Goal: Transaction & Acquisition: Purchase product/service

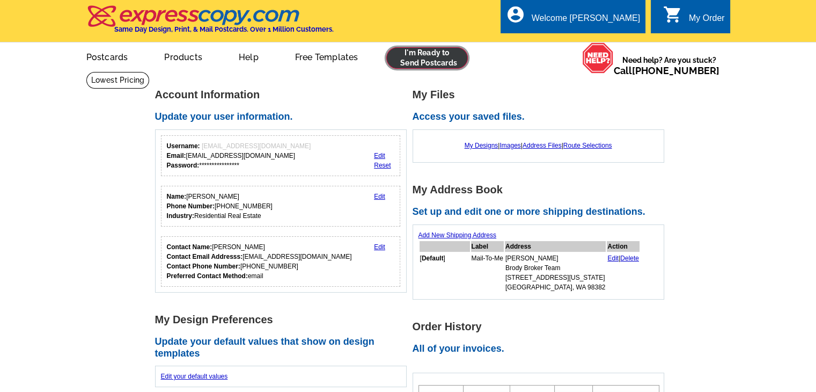
click at [429, 57] on link at bounding box center [427, 57] width 82 height 21
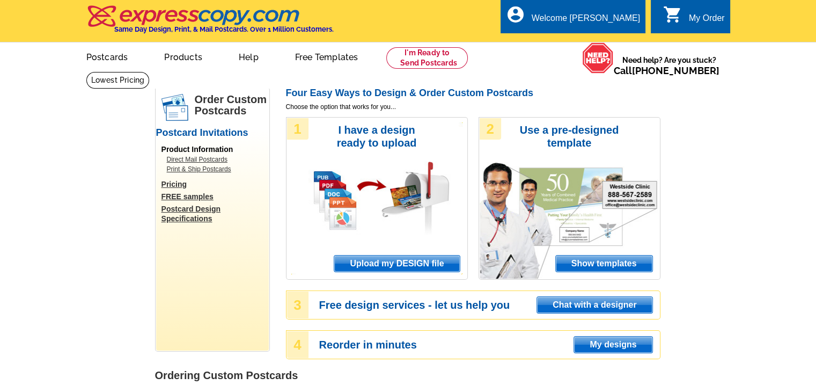
click at [412, 264] on span "Upload my DESIGN file" at bounding box center [396, 263] width 125 height 16
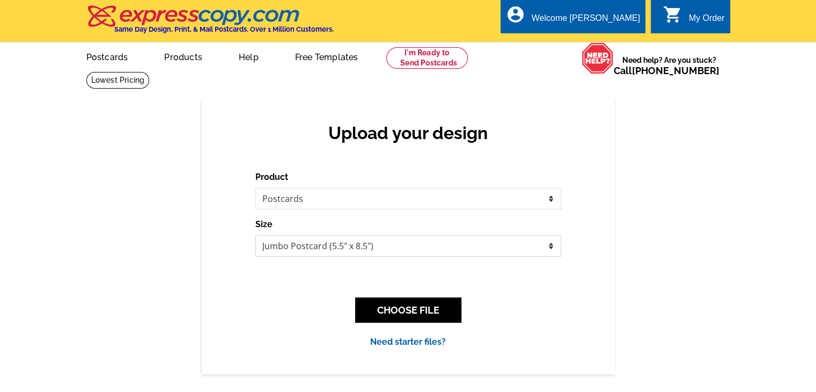
click at [401, 248] on select "Jumbo Postcard (5.5" x 8.5") Regular Postcard (4.25" x 5.6") Panoramic Postcard…" at bounding box center [408, 245] width 306 height 21
select select "1"
click at [255, 236] on select "Jumbo Postcard (5.5" x 8.5") Regular Postcard (4.25" x 5.6") Panoramic Postcard…" at bounding box center [408, 245] width 306 height 21
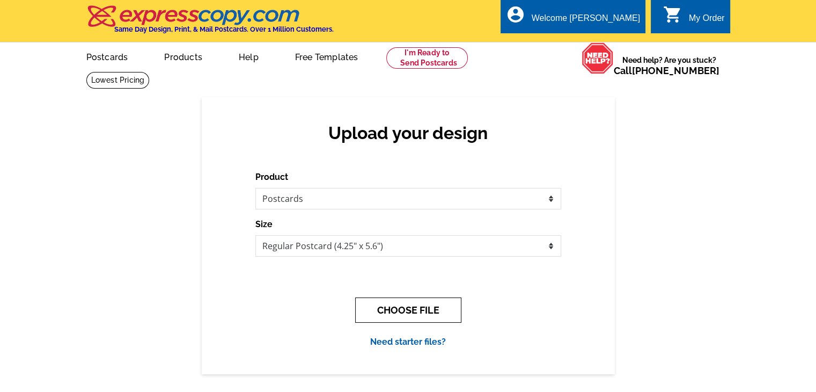
click at [395, 305] on button "CHOOSE FILE" at bounding box center [408, 309] width 106 height 25
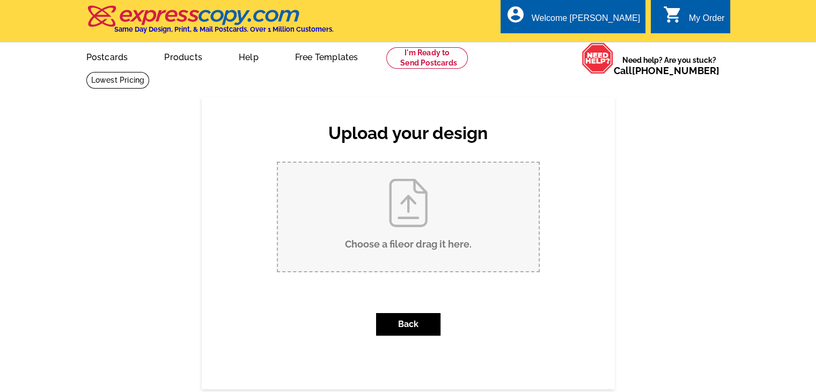
click at [403, 239] on input "Choose a file or drag it here ." at bounding box center [408, 217] width 261 height 108
type input "C:\fakepath\Postcard BBWA - Page 1.pdf"
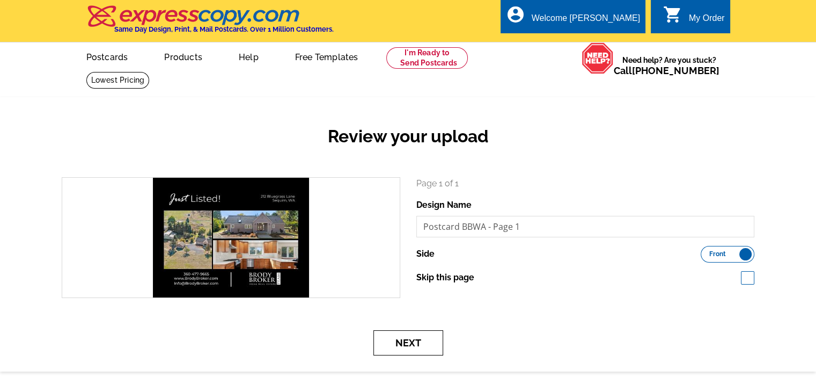
click at [436, 338] on button "Next" at bounding box center [408, 342] width 70 height 25
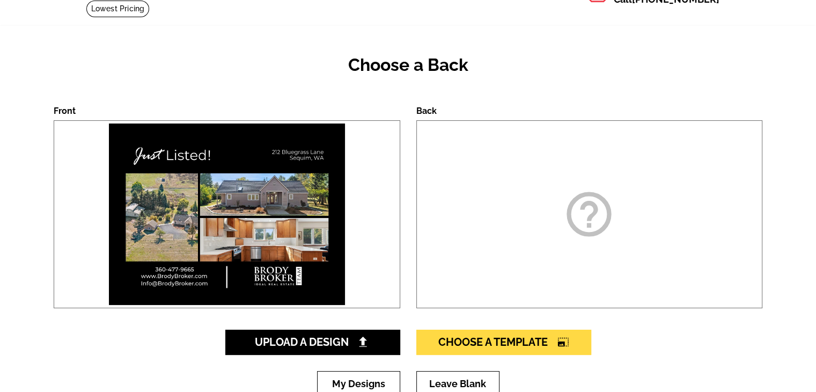
scroll to position [215, 0]
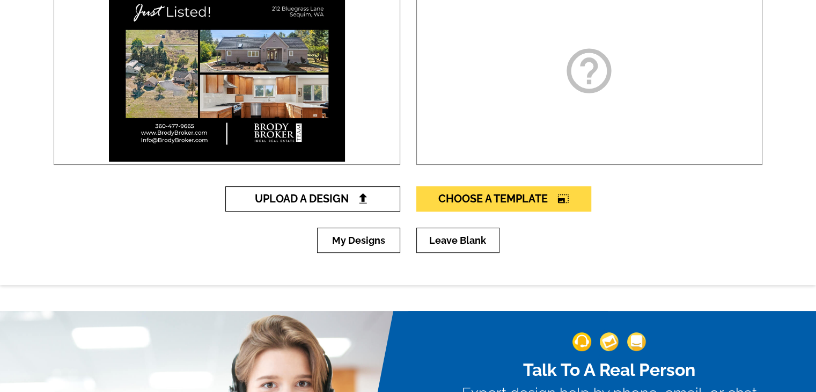
click at [360, 202] on img at bounding box center [362, 198] width 11 height 11
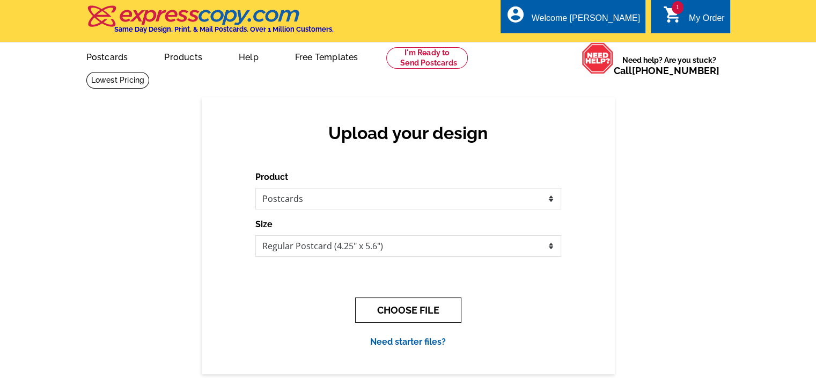
click at [393, 303] on button "CHOOSE FILE" at bounding box center [408, 309] width 106 height 25
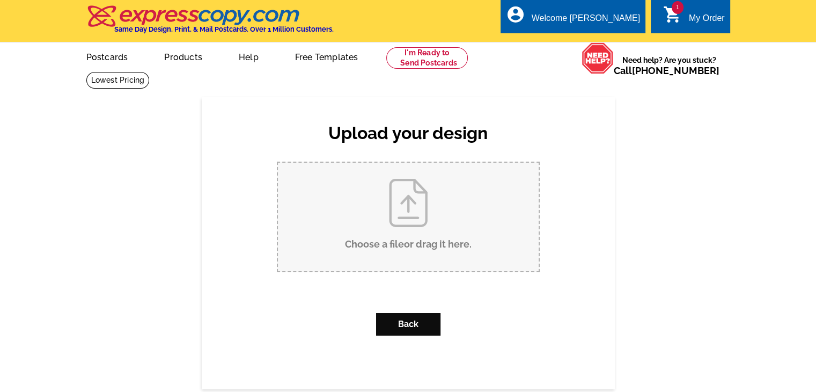
click at [397, 228] on input "Choose a file or drag it here ." at bounding box center [408, 217] width 261 height 108
type input "C:\fakepath\Postcard BBWA - Page 2.pdf"
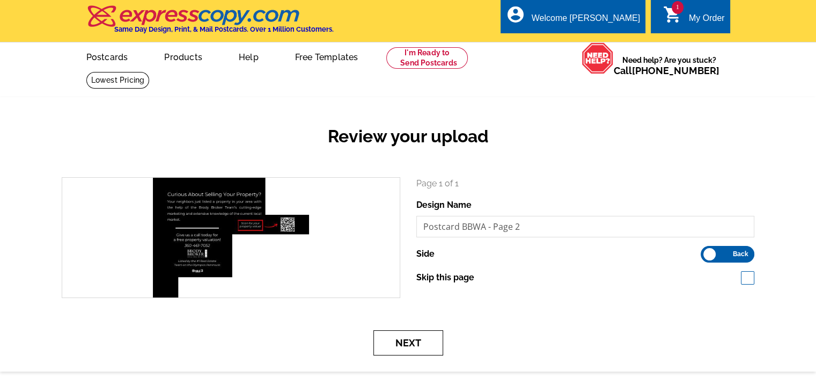
click at [412, 349] on button "Next" at bounding box center [408, 342] width 70 height 25
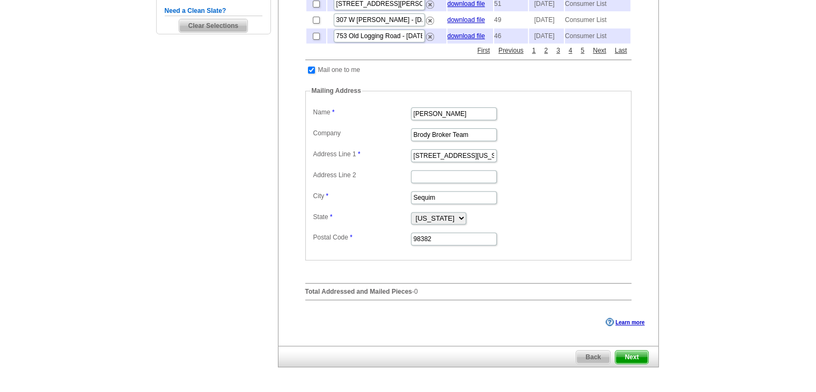
scroll to position [107, 0]
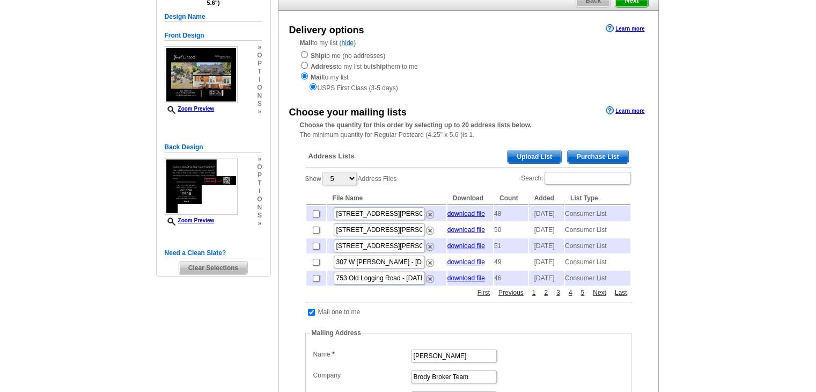
click at [588, 158] on span "Purchase List" at bounding box center [598, 156] width 61 height 13
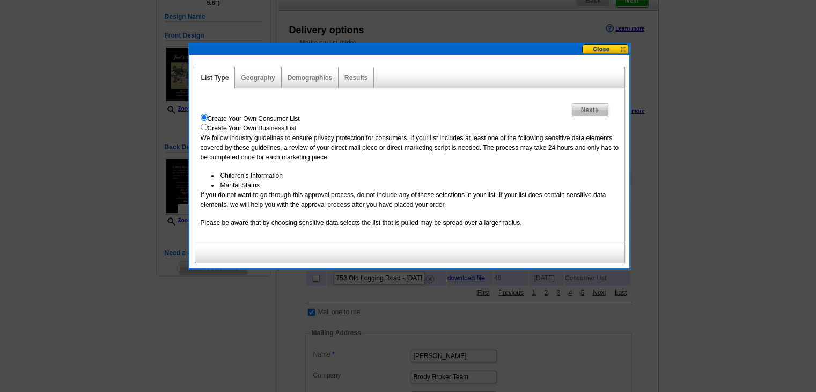
click at [592, 107] on span "Next" at bounding box center [589, 110] width 37 height 13
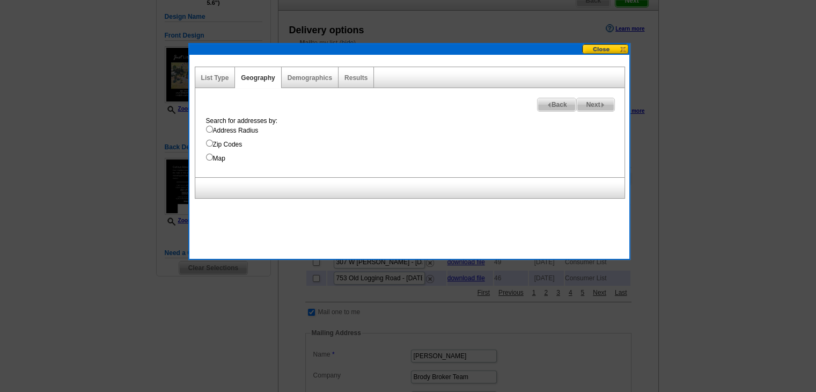
click at [217, 133] on label "Address Radius" at bounding box center [415, 131] width 419 height 10
click at [213, 133] on input "Address Radius" at bounding box center [209, 129] width 7 height 7
radio input "true"
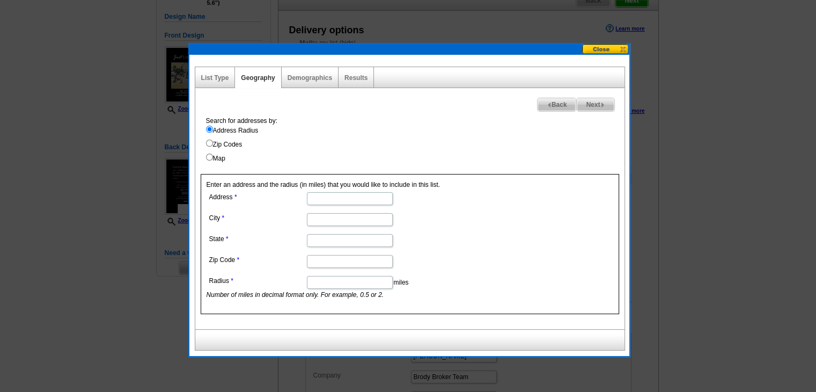
click at [332, 196] on input "Address" at bounding box center [350, 198] width 86 height 13
paste input "212 Bluegrass Lane"
type input "212 Bluegrass Lane"
click at [350, 215] on input "City" at bounding box center [350, 219] width 86 height 13
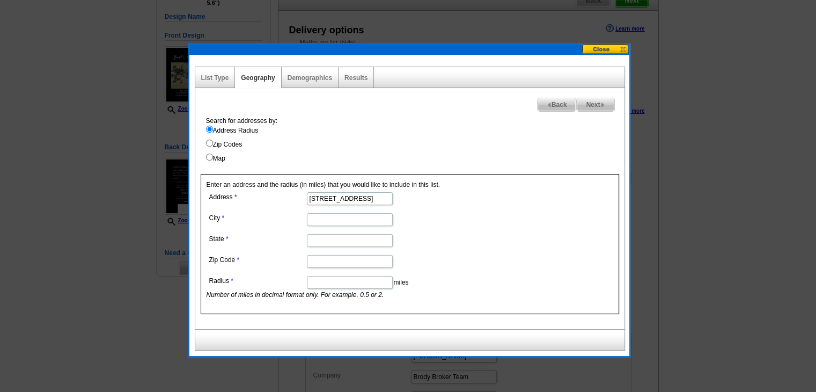
type input "Sequim"
click at [346, 243] on input "State" at bounding box center [350, 240] width 86 height 13
type input "Washington"
click at [348, 264] on input "Zip Code" at bounding box center [350, 261] width 86 height 13
paste input "98382"
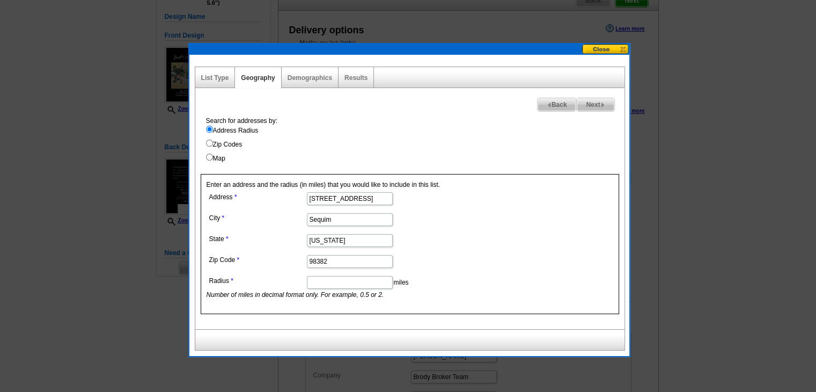
type input "98382"
click at [348, 282] on input "Radius" at bounding box center [350, 282] width 86 height 13
type input "1"
click at [591, 112] on div "Next Back Search for addresses by: Address Radius Zip Codes Map Enter an addres…" at bounding box center [410, 208] width 430 height 241
click at [596, 102] on span "Next" at bounding box center [595, 104] width 37 height 13
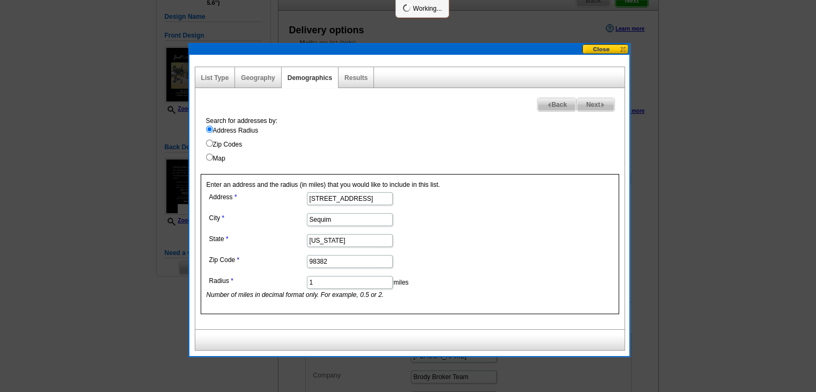
select select
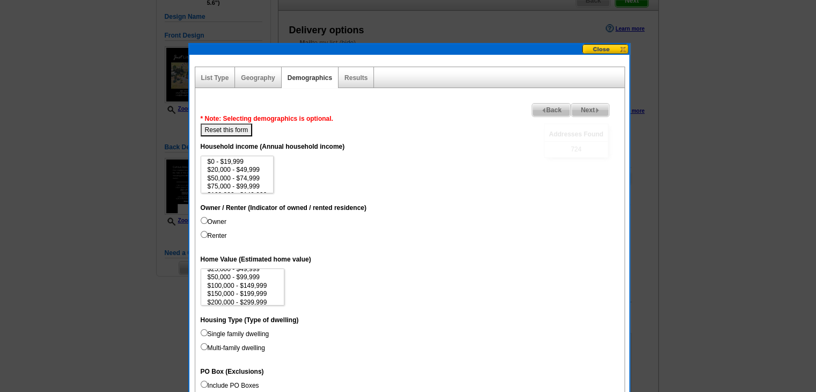
scroll to position [36, 0]
select select "200000-299999"
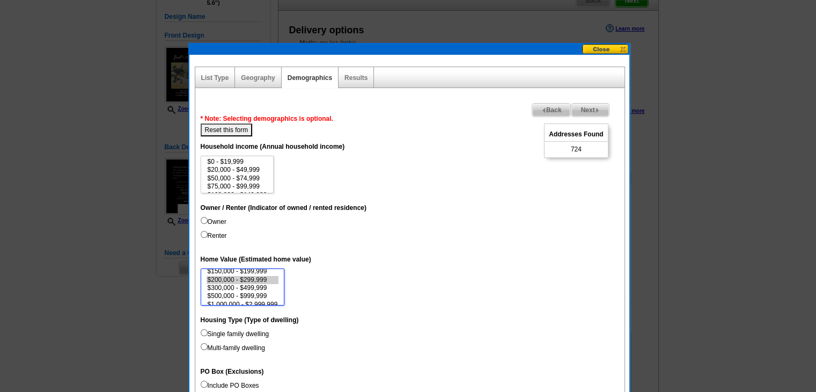
click at [251, 280] on option "$200,000 - $299,999" at bounding box center [243, 280] width 72 height 8
click at [216, 222] on label "Owner" at bounding box center [214, 222] width 26 height 10
click at [208, 222] on input "Owner" at bounding box center [204, 220] width 7 height 7
radio input "true"
click at [586, 115] on span "Next" at bounding box center [589, 110] width 37 height 13
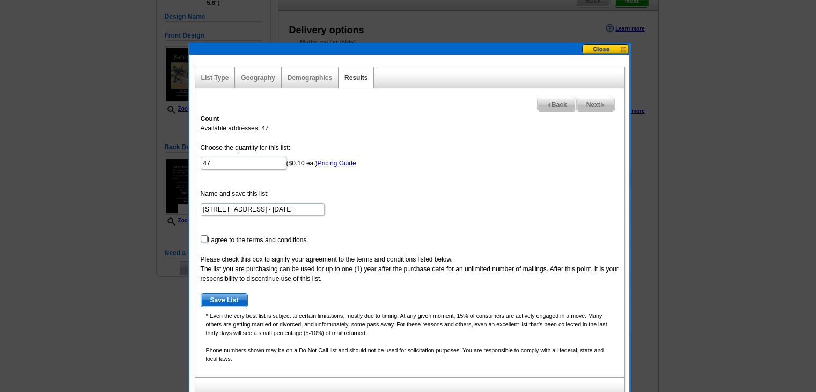
click at [204, 240] on input "checkbox" at bounding box center [204, 238] width 7 height 7
checkbox input "true"
click at [215, 305] on span "Save List" at bounding box center [224, 300] width 47 height 13
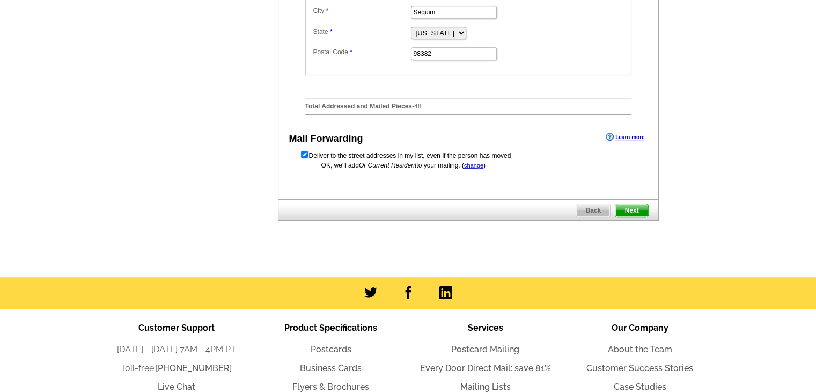
scroll to position [537, 0]
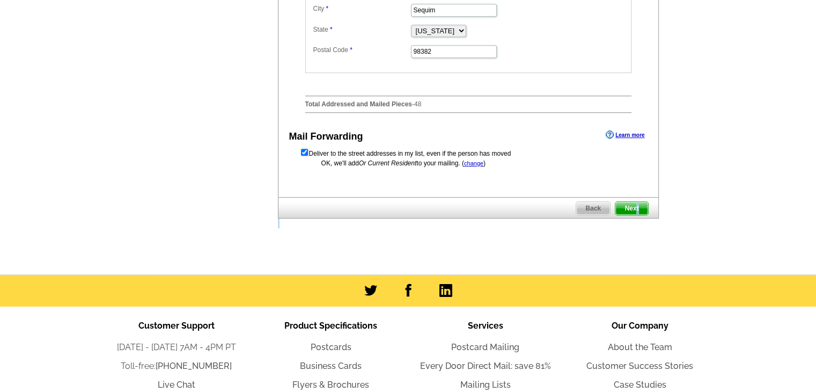
drag, startPoint x: 636, startPoint y: 229, endPoint x: 708, endPoint y: 172, distance: 92.0
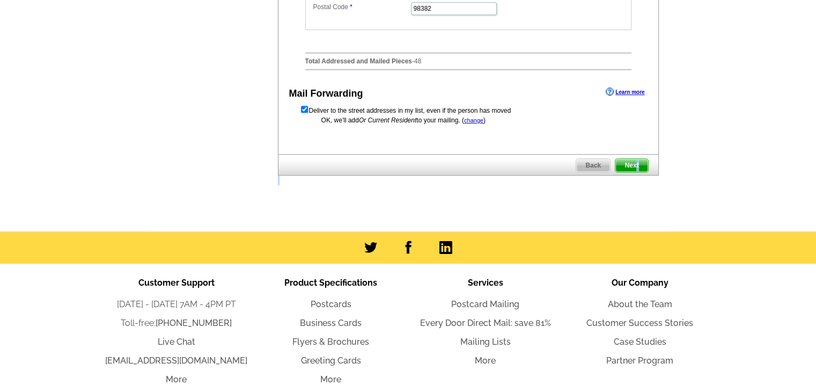
scroll to position [590, 0]
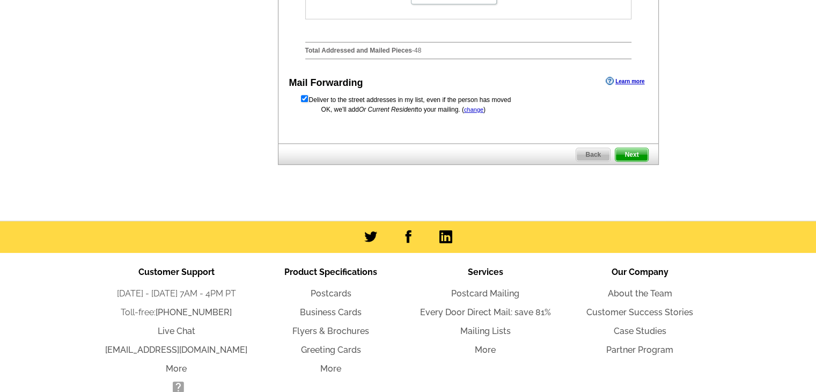
click at [633, 161] on span "Next" at bounding box center [631, 154] width 32 height 13
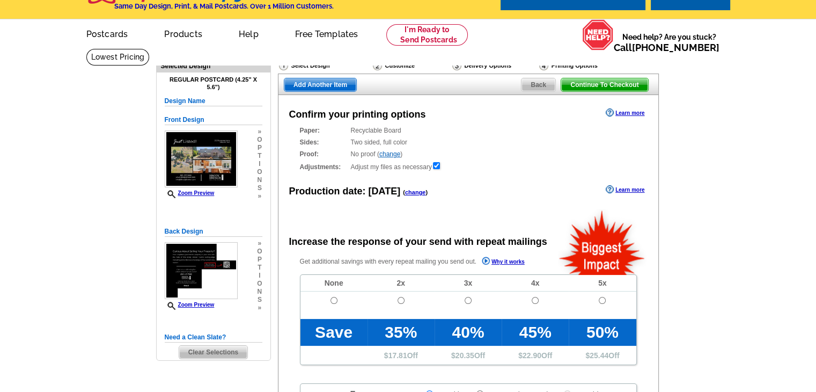
scroll to position [107, 0]
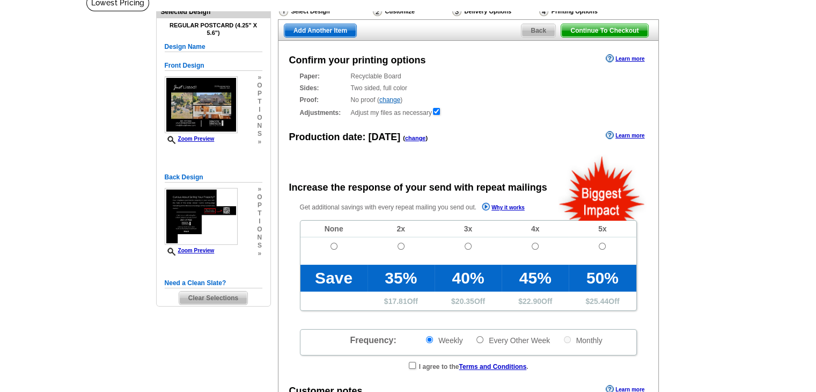
radio input "false"
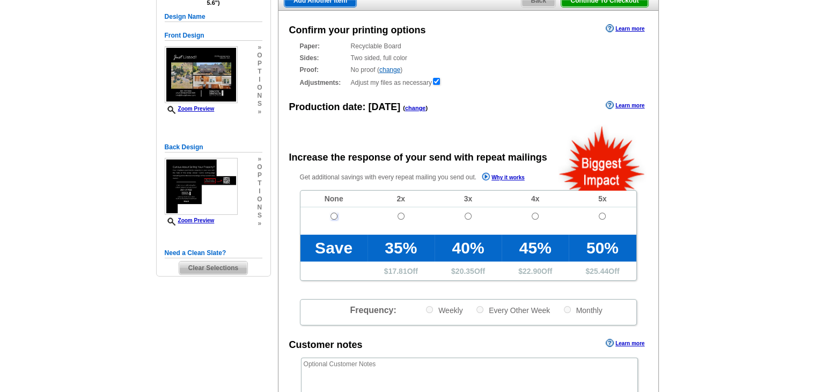
click at [331, 217] on input "radio" at bounding box center [334, 215] width 7 height 7
radio input "true"
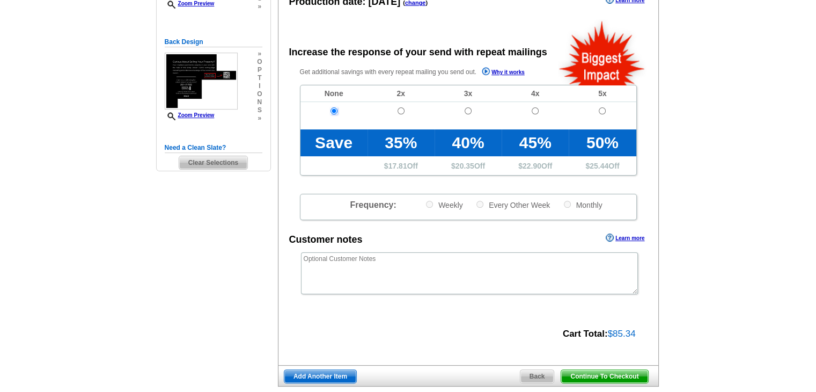
scroll to position [215, 0]
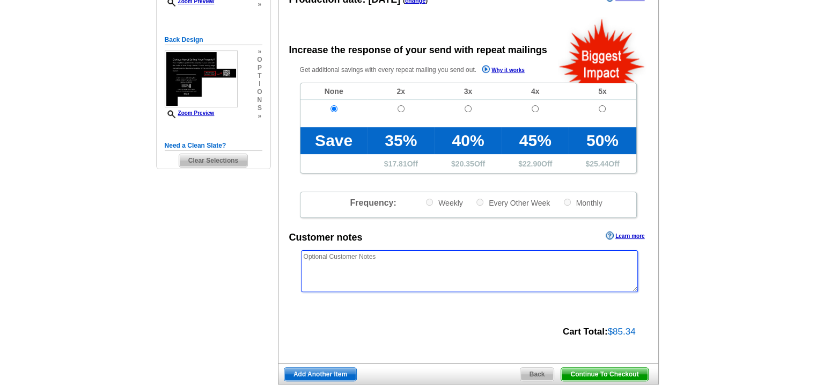
click at [438, 265] on textarea at bounding box center [469, 271] width 337 height 42
paste textarea "*/*/* PLEASE USE "OUR NEIGHBORS AT" INSTEAD OF USING NAMES THE MAILING LIST */*…"
type textarea "*/*/* PLEASE USE "OUR NEIGHBORS AT" INSTEAD OF USING NAMES THE MAILING LIST */*…"
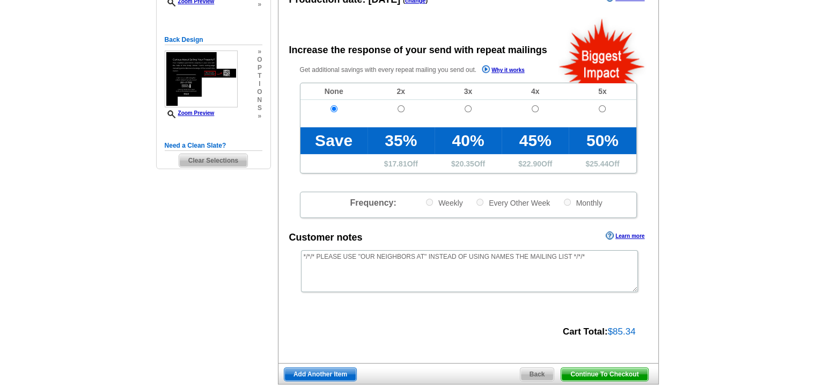
click at [631, 372] on span "Continue To Checkout" at bounding box center [604, 374] width 86 height 13
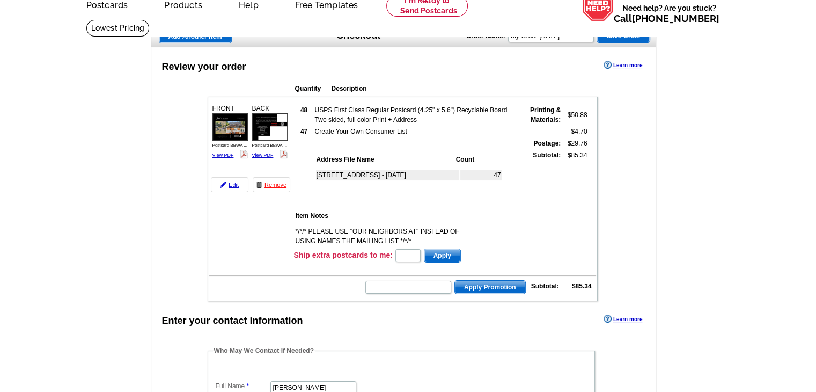
scroll to position [54, 0]
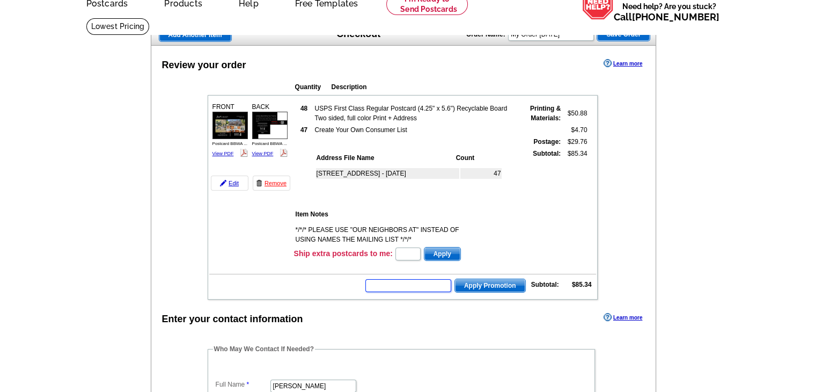
click at [399, 280] on input "text" at bounding box center [408, 285] width 86 height 13
paste input "SMS40m"
type input "SMS40m"
click at [486, 284] on span "Apply Promotion" at bounding box center [490, 285] width 70 height 13
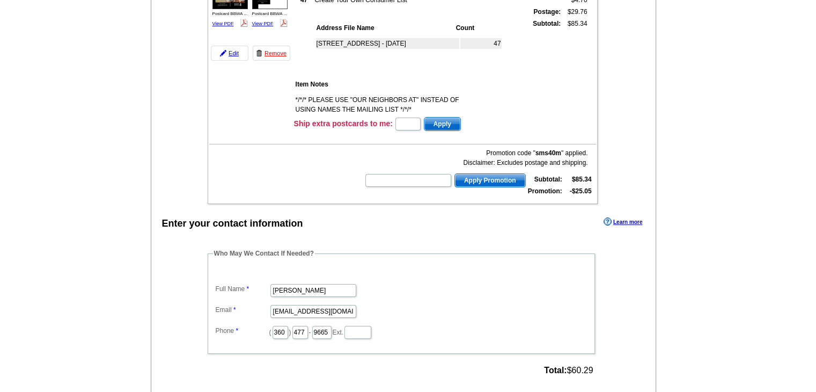
scroll to position [215, 0]
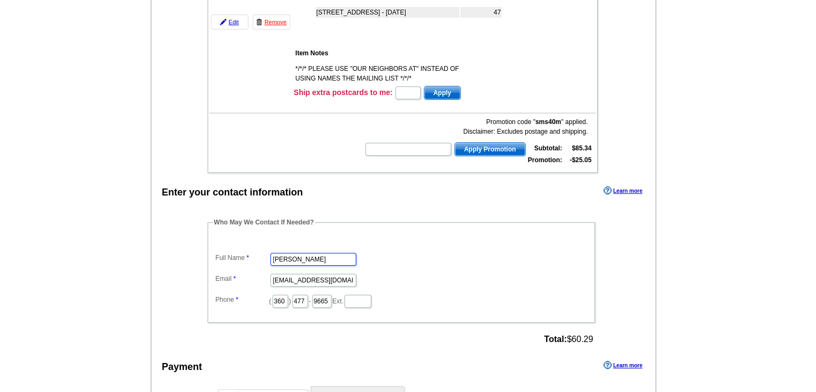
click at [326, 254] on input "Rose McCreary" at bounding box center [313, 259] width 86 height 13
type input "[PERSON_NAME]"
click at [315, 274] on input "rose@brodybroker.com" at bounding box center [313, 280] width 86 height 13
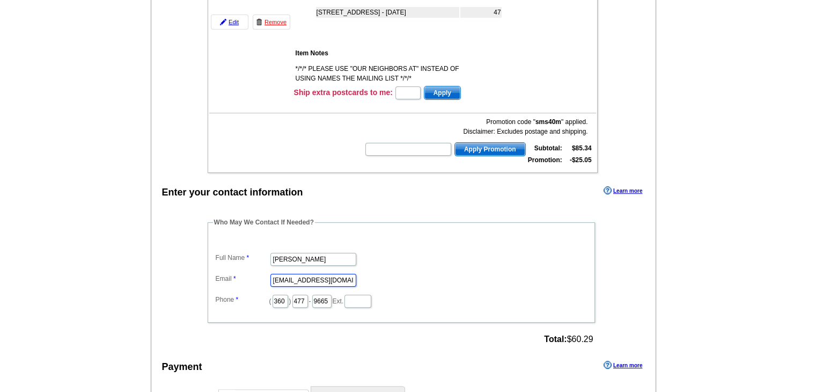
click at [315, 274] on input "rose@brodybroker.com" at bounding box center [313, 280] width 86 height 13
type input "[EMAIL_ADDRESS][DOMAIN_NAME]"
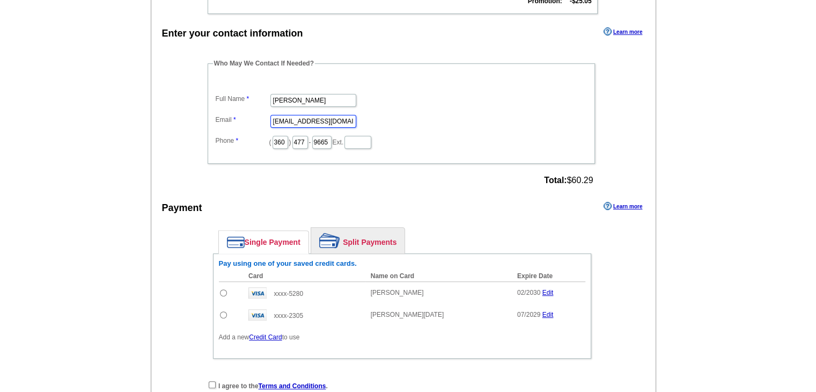
scroll to position [376, 0]
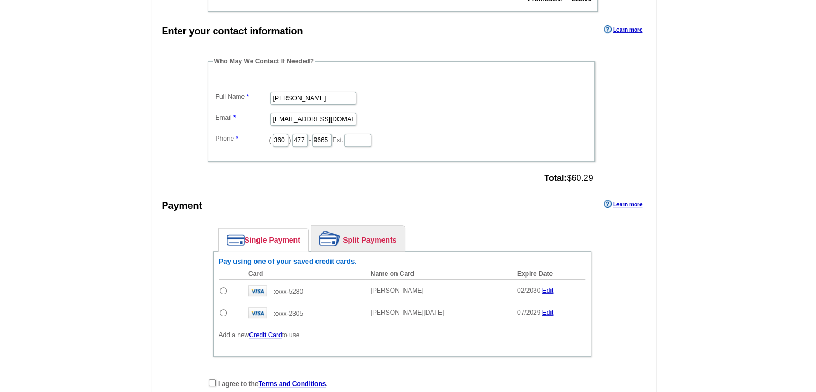
click at [220, 287] on input "radio" at bounding box center [223, 290] width 7 height 7
radio input "true"
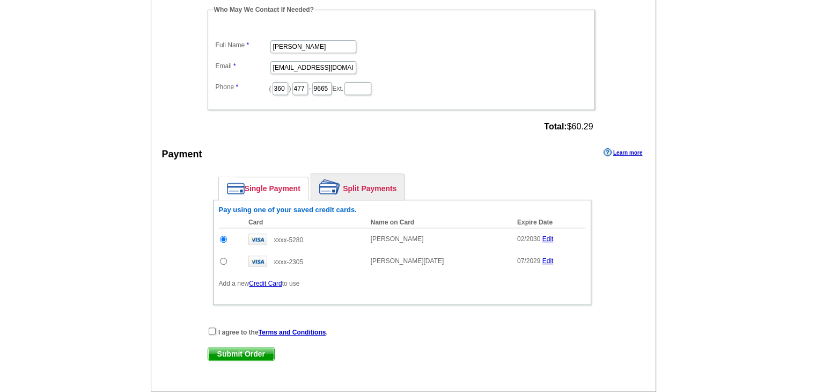
scroll to position [429, 0]
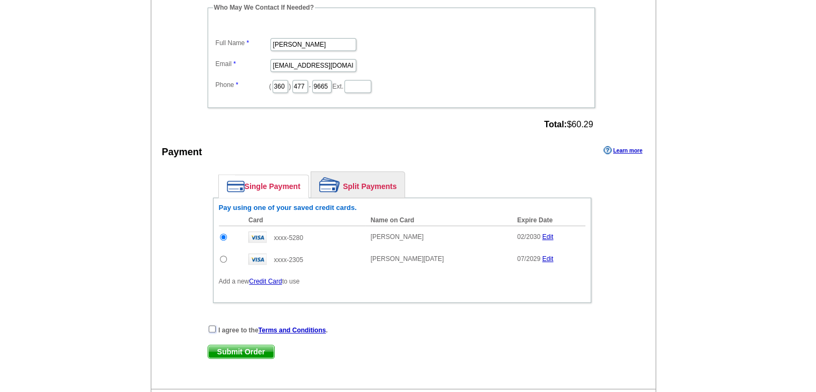
click at [209, 325] on input "checkbox" at bounding box center [212, 328] width 7 height 7
checkbox input "true"
click at [235, 345] on span "Submit Order" at bounding box center [241, 351] width 66 height 13
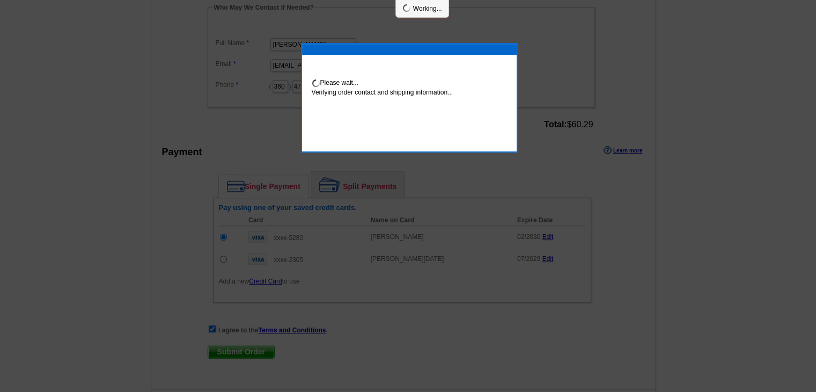
scroll to position [425, 0]
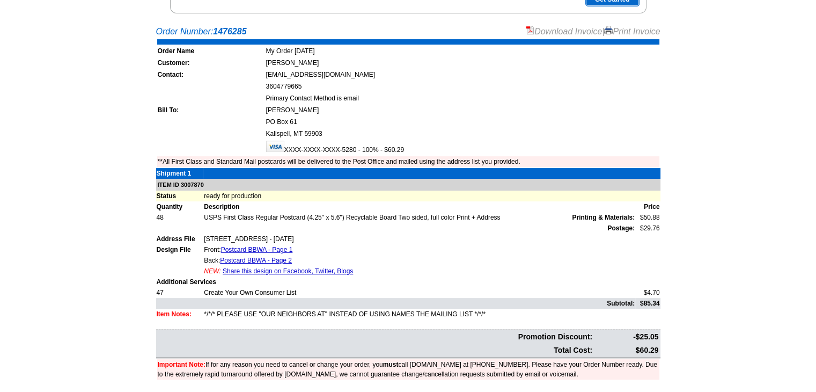
scroll to position [215, 0]
